Goal: Information Seeking & Learning: Learn about a topic

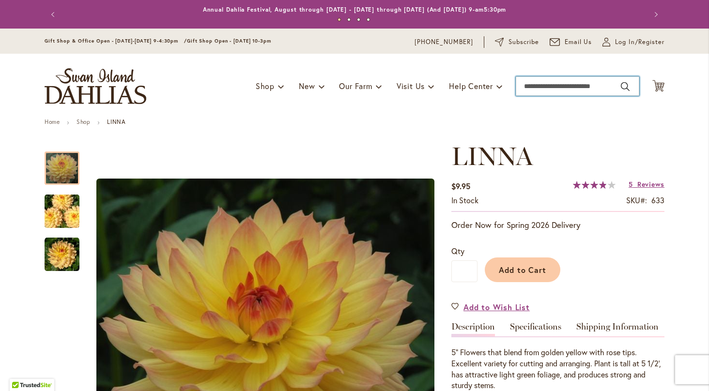
click at [551, 83] on input "Search" at bounding box center [578, 86] width 124 height 19
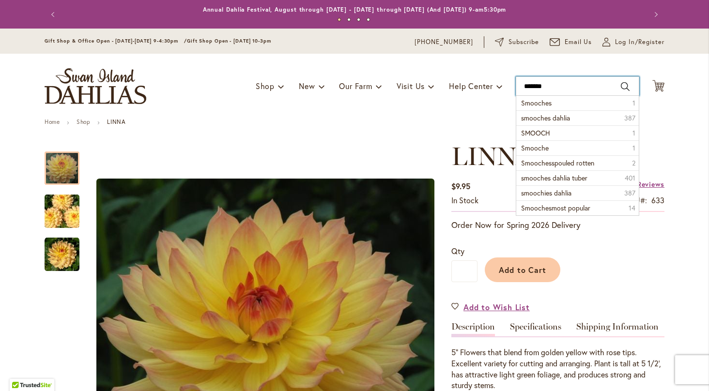
type input "********"
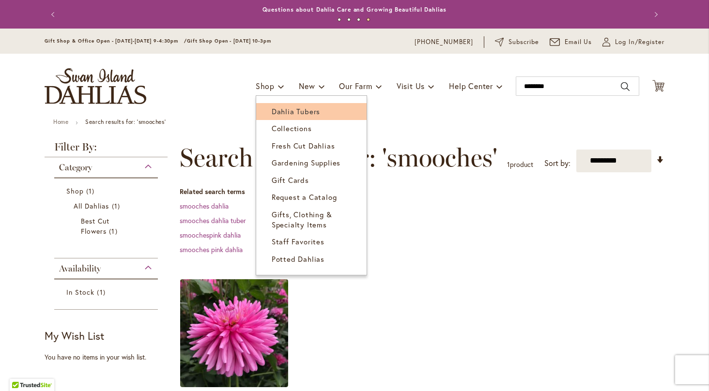
click at [275, 109] on span "Dahlia Tubers" at bounding box center [296, 112] width 48 height 10
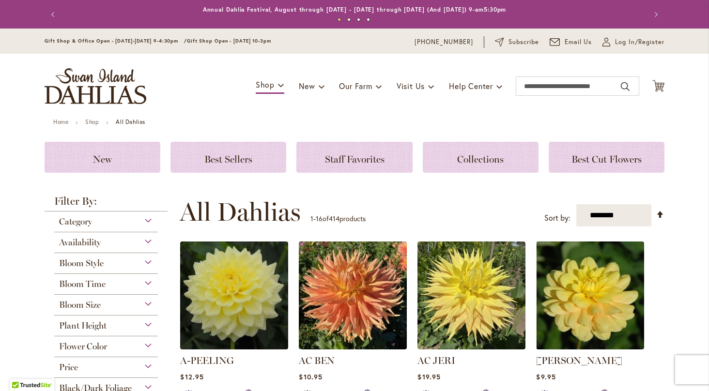
click at [147, 344] on div "Flower Color" at bounding box center [106, 345] width 104 height 16
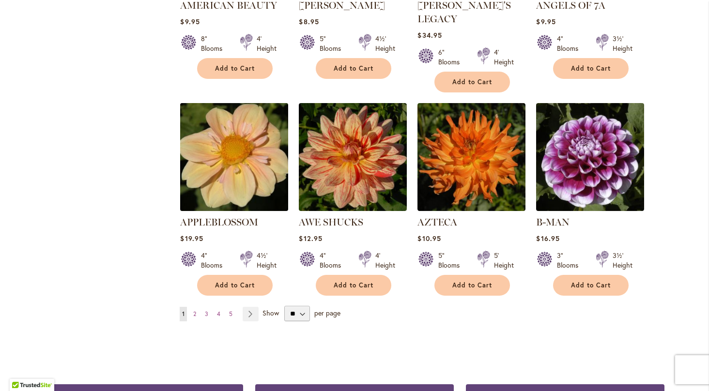
scroll to position [763, 0]
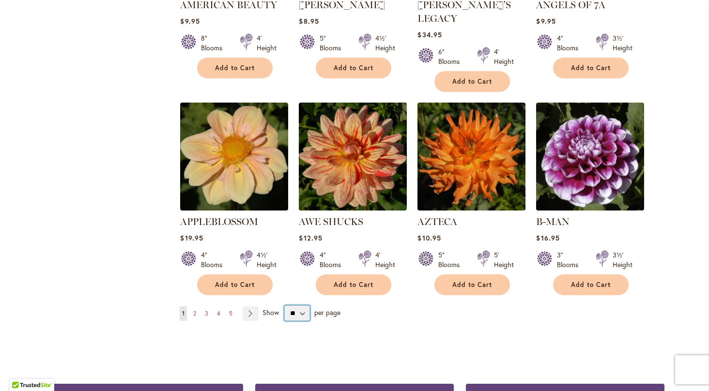
select select "**"
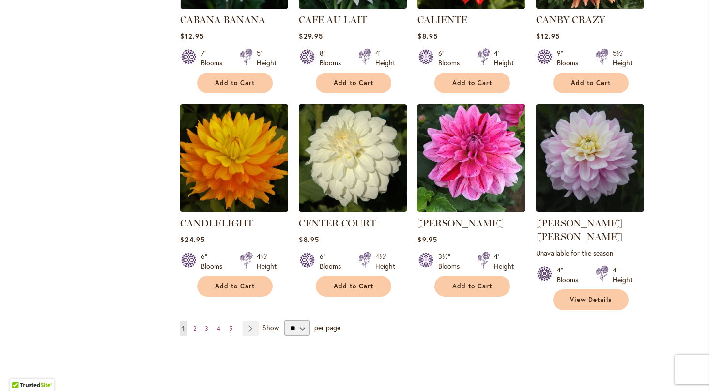
scroll to position [3237, 0]
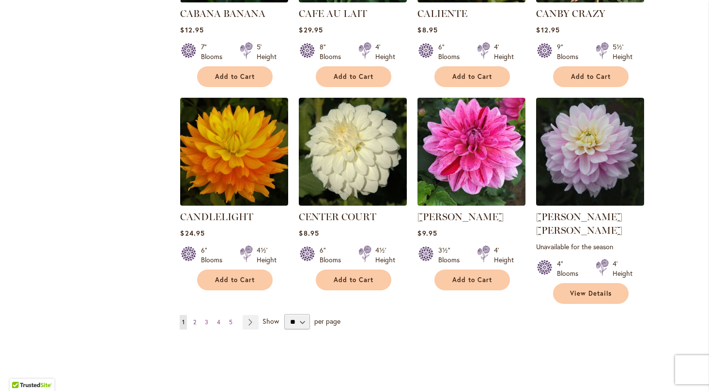
click at [197, 315] on link "Page 2" at bounding box center [195, 322] width 8 height 15
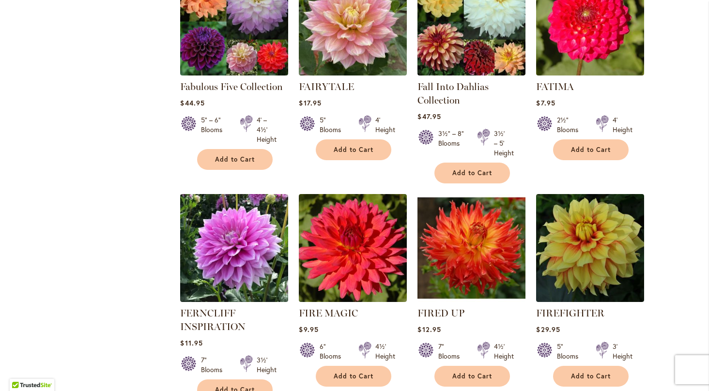
scroll to position [3219, 0]
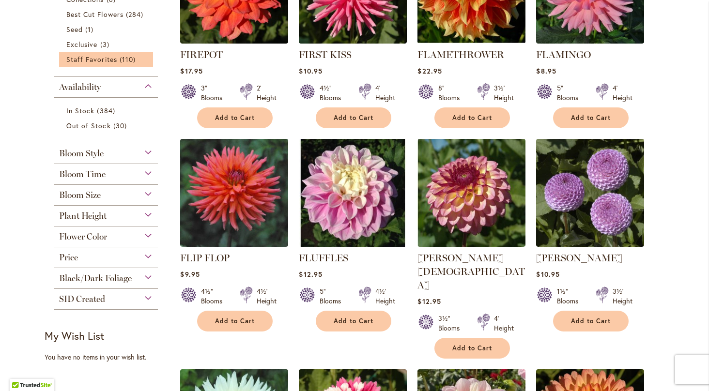
scroll to position [307, 0]
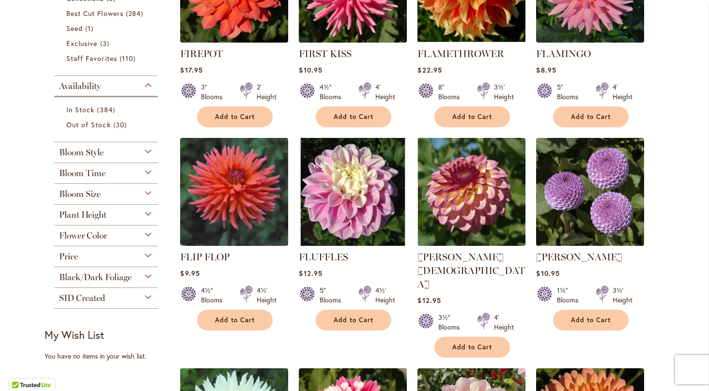
click at [147, 234] on div "Flower Color" at bounding box center [106, 234] width 104 height 16
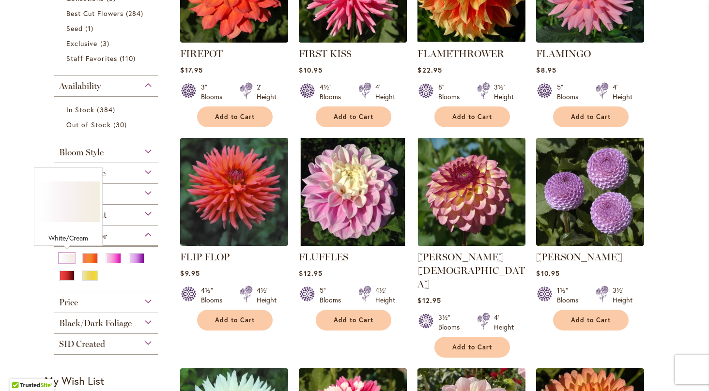
click at [67, 256] on div "White/Cream" at bounding box center [67, 258] width 16 height 10
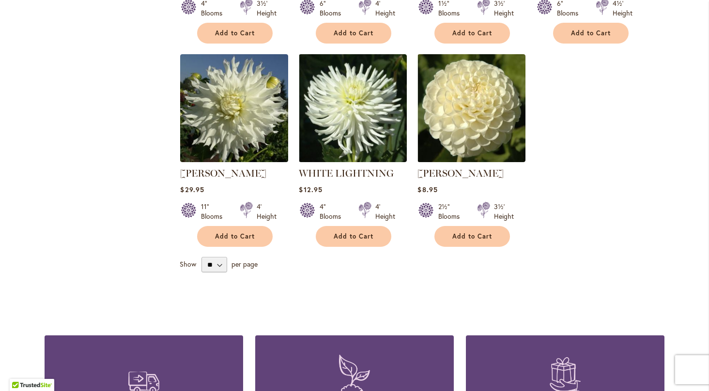
scroll to position [1841, 0]
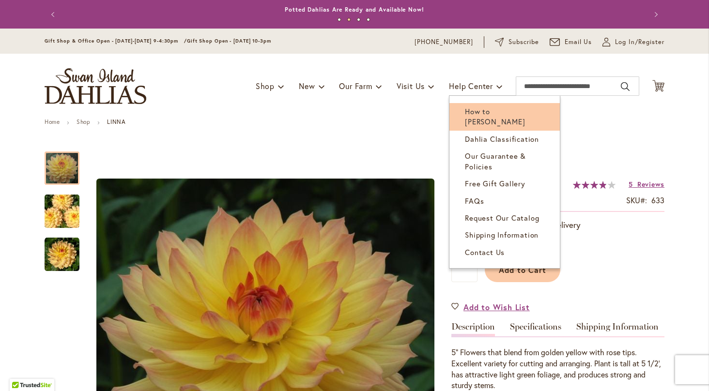
click at [487, 111] on span "How to [PERSON_NAME]" at bounding box center [495, 117] width 60 height 20
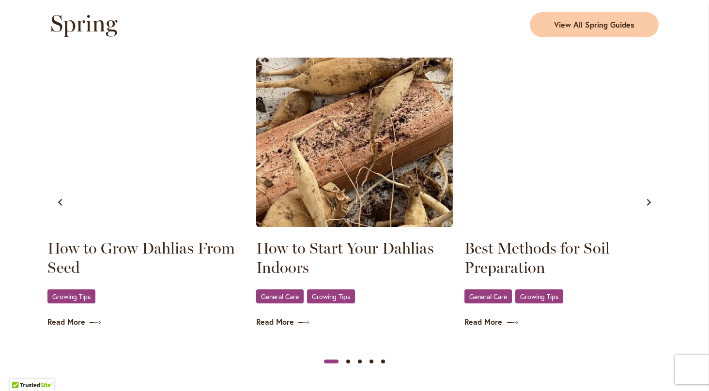
scroll to position [525, 0]
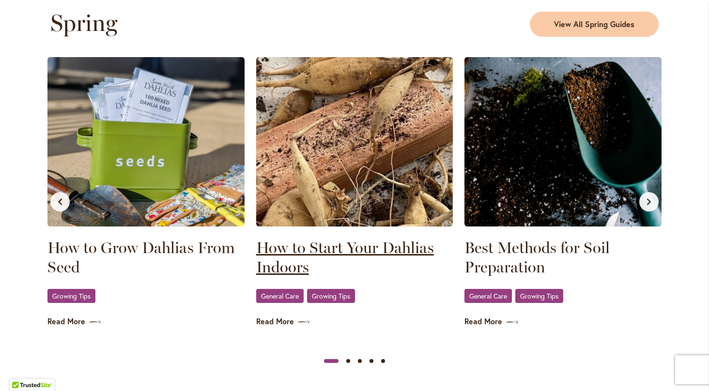
click at [329, 251] on link "How to Start Your Dahlias Indoors" at bounding box center [354, 257] width 197 height 39
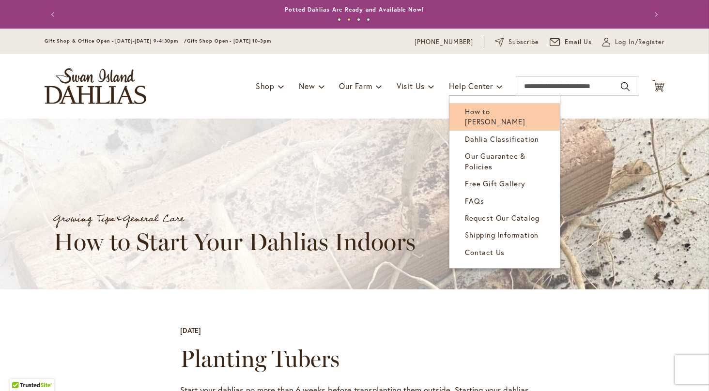
click at [489, 106] on link "How to [PERSON_NAME]" at bounding box center [505, 117] width 110 height 28
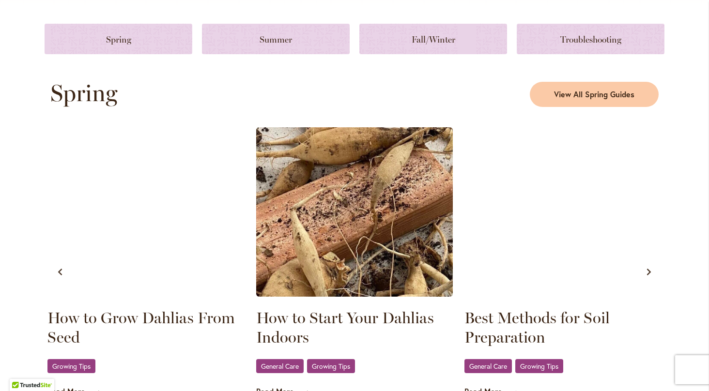
scroll to position [455, 0]
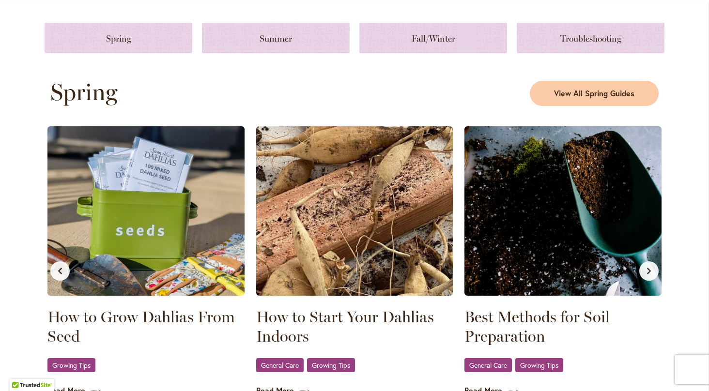
click at [566, 234] on img at bounding box center [563, 211] width 197 height 170
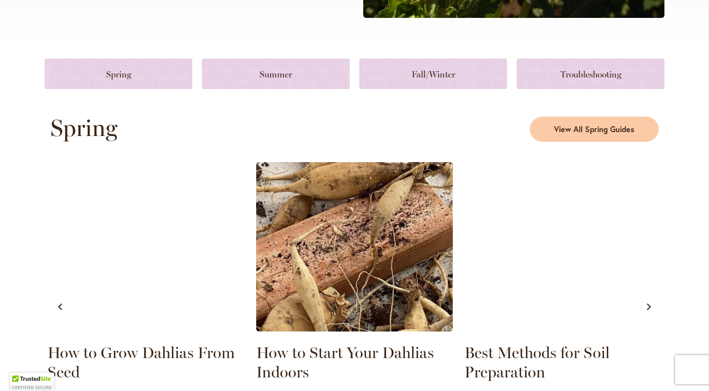
scroll to position [421, 0]
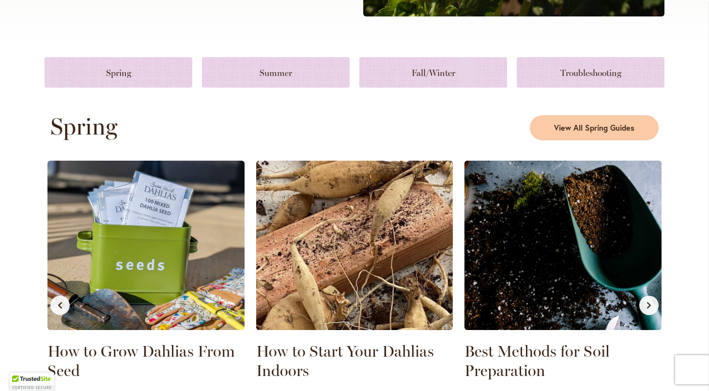
click at [393, 267] on img at bounding box center [354, 246] width 197 height 170
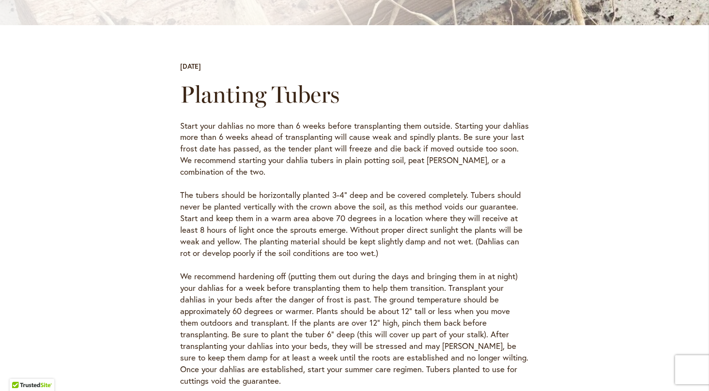
scroll to position [265, 0]
